Goal: Find specific page/section: Find specific page/section

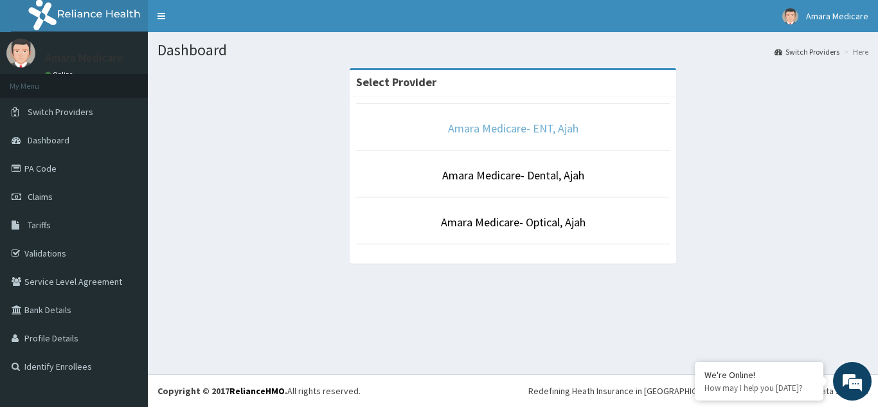
click at [505, 134] on link "Amara Medicare- ENT, Ajah" at bounding box center [513, 128] width 131 height 15
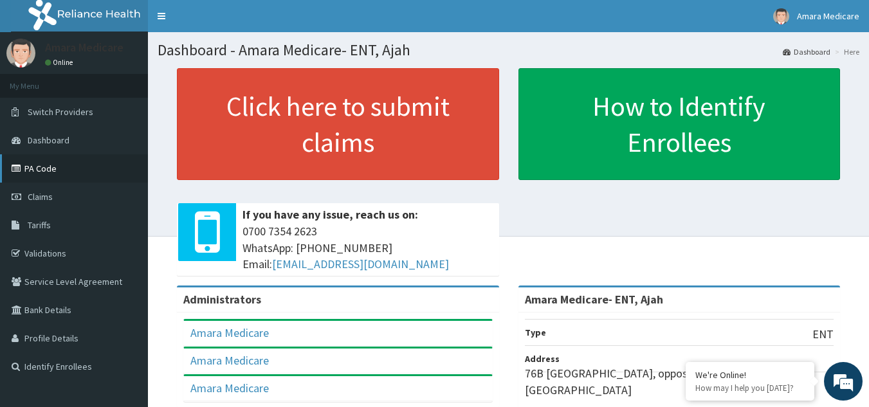
click at [37, 163] on link "PA Code" at bounding box center [74, 168] width 148 height 28
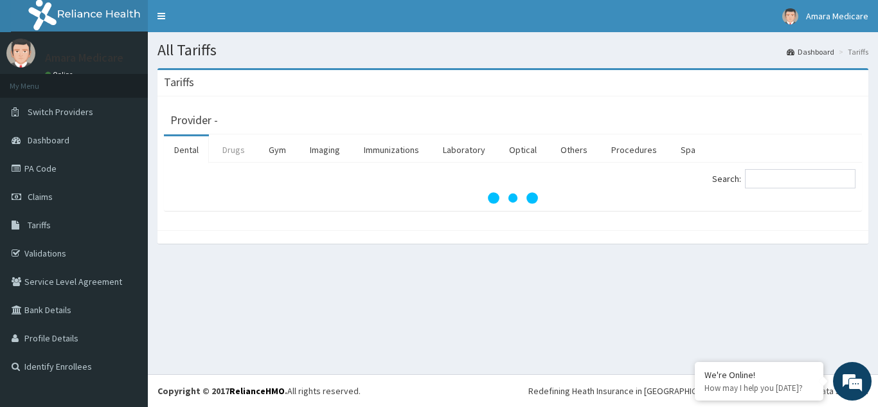
click at [224, 152] on link "Drugs" at bounding box center [233, 149] width 43 height 27
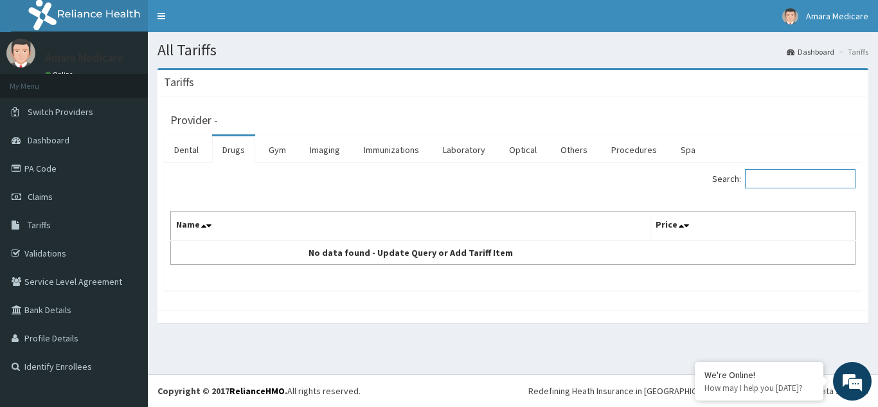
click at [767, 182] on input "Search:" at bounding box center [800, 178] width 111 height 19
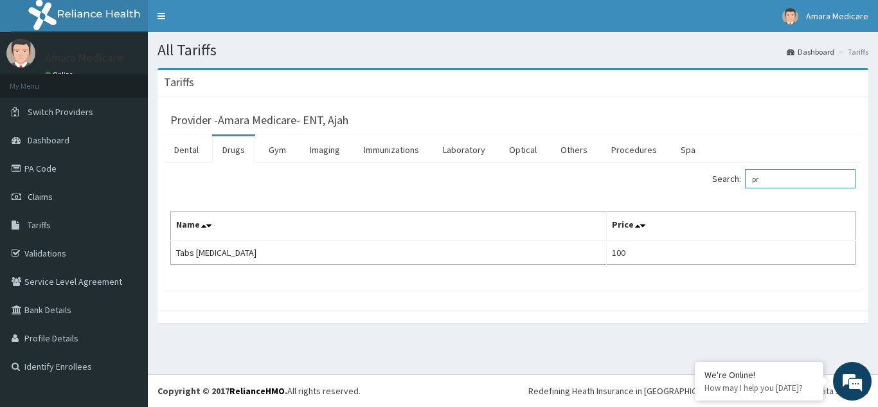
type input "p"
type input "lora"
click at [26, 169] on link "PA Code" at bounding box center [74, 168] width 148 height 28
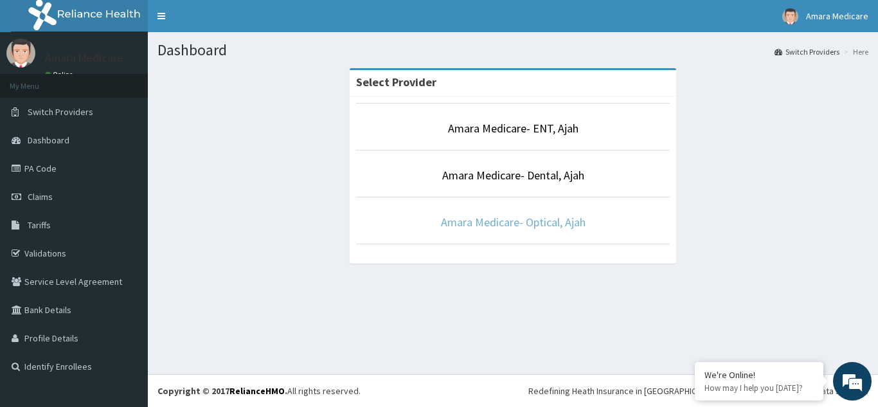
click at [510, 224] on link "Amara Medicare- Optical, Ajah" at bounding box center [513, 222] width 145 height 15
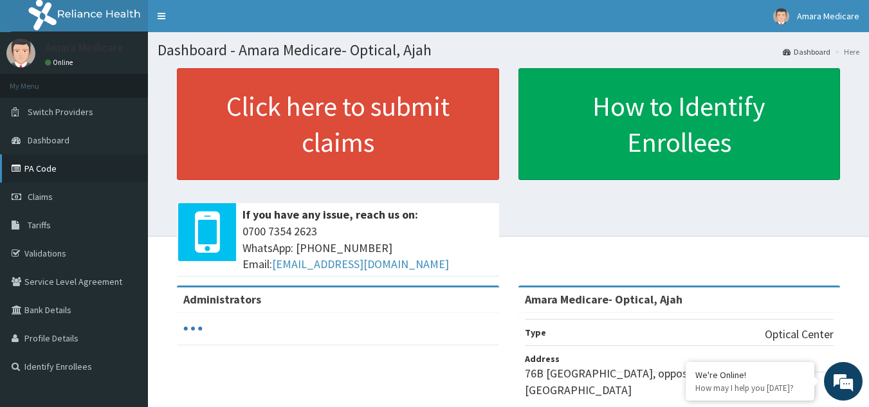
click at [21, 172] on icon at bounding box center [18, 168] width 13 height 9
